Goal: Information Seeking & Learning: Learn about a topic

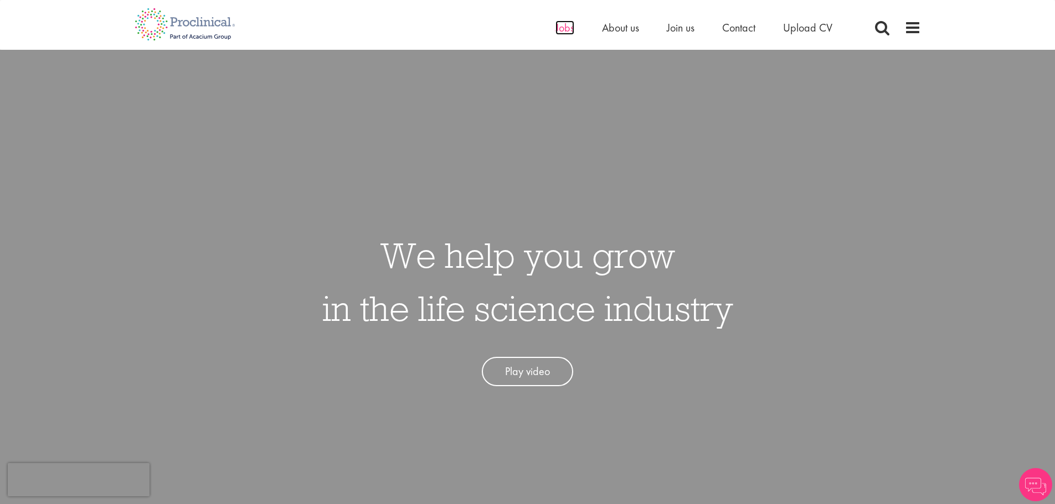
click at [565, 30] on span "Jobs" at bounding box center [564, 27] width 19 height 14
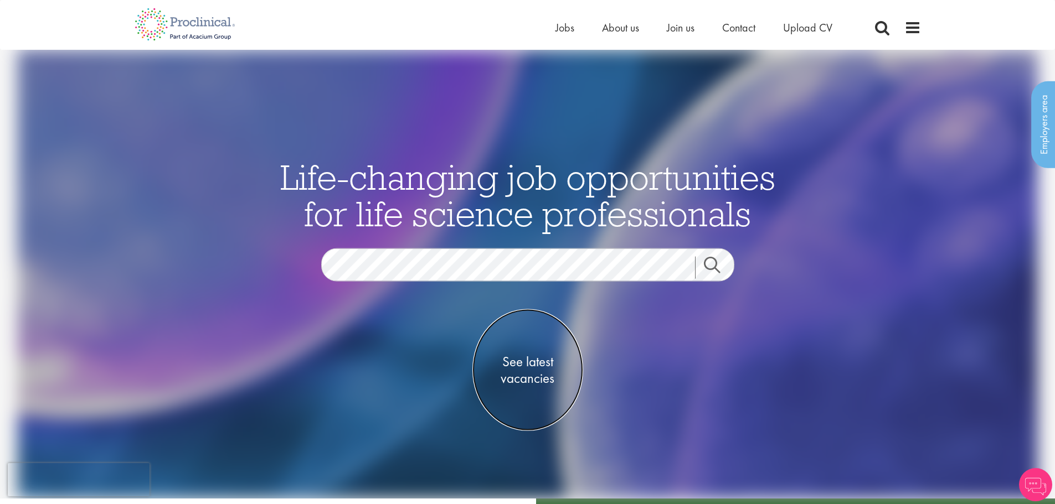
click at [523, 377] on span "See latest vacancies" at bounding box center [527, 370] width 111 height 33
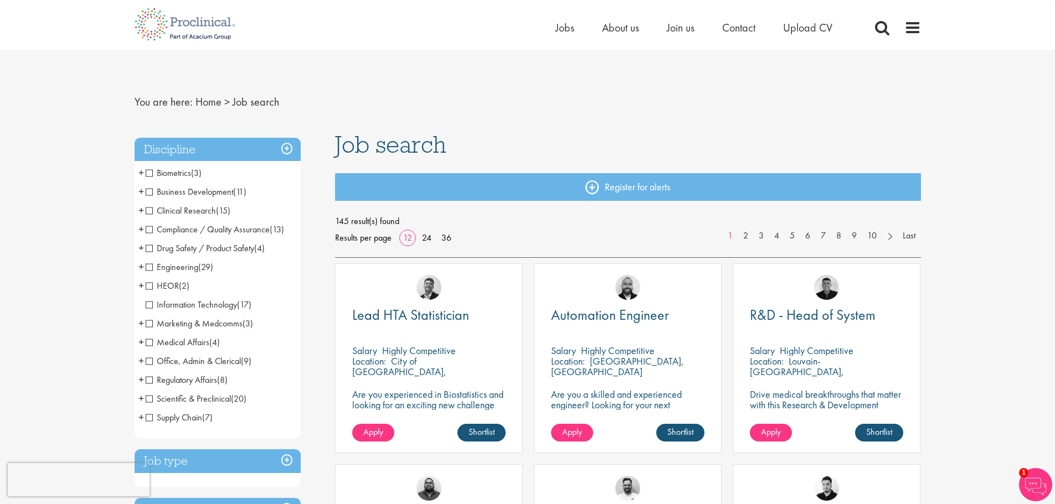
click at [151, 213] on span "Clinical Research" at bounding box center [181, 211] width 70 height 12
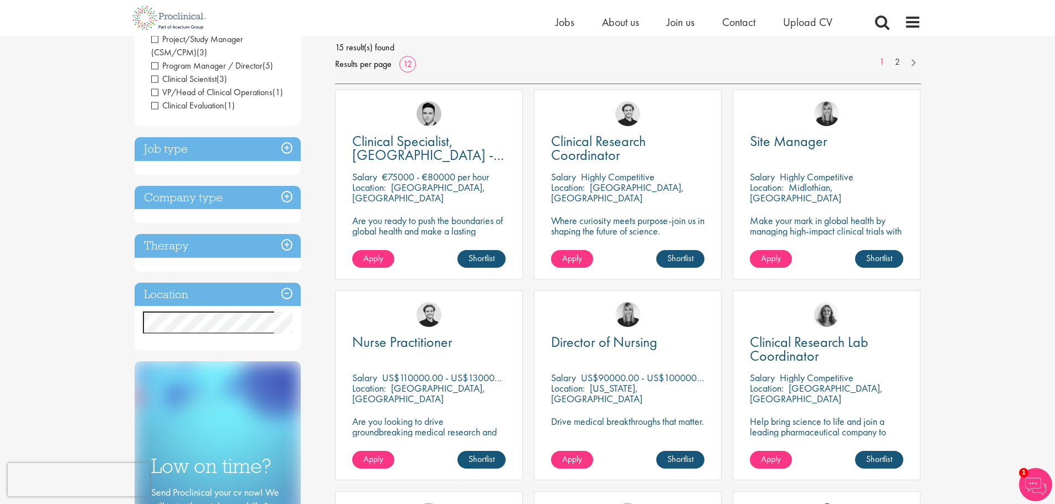
scroll to position [166, 0]
